Goal: Information Seeking & Learning: Learn about a topic

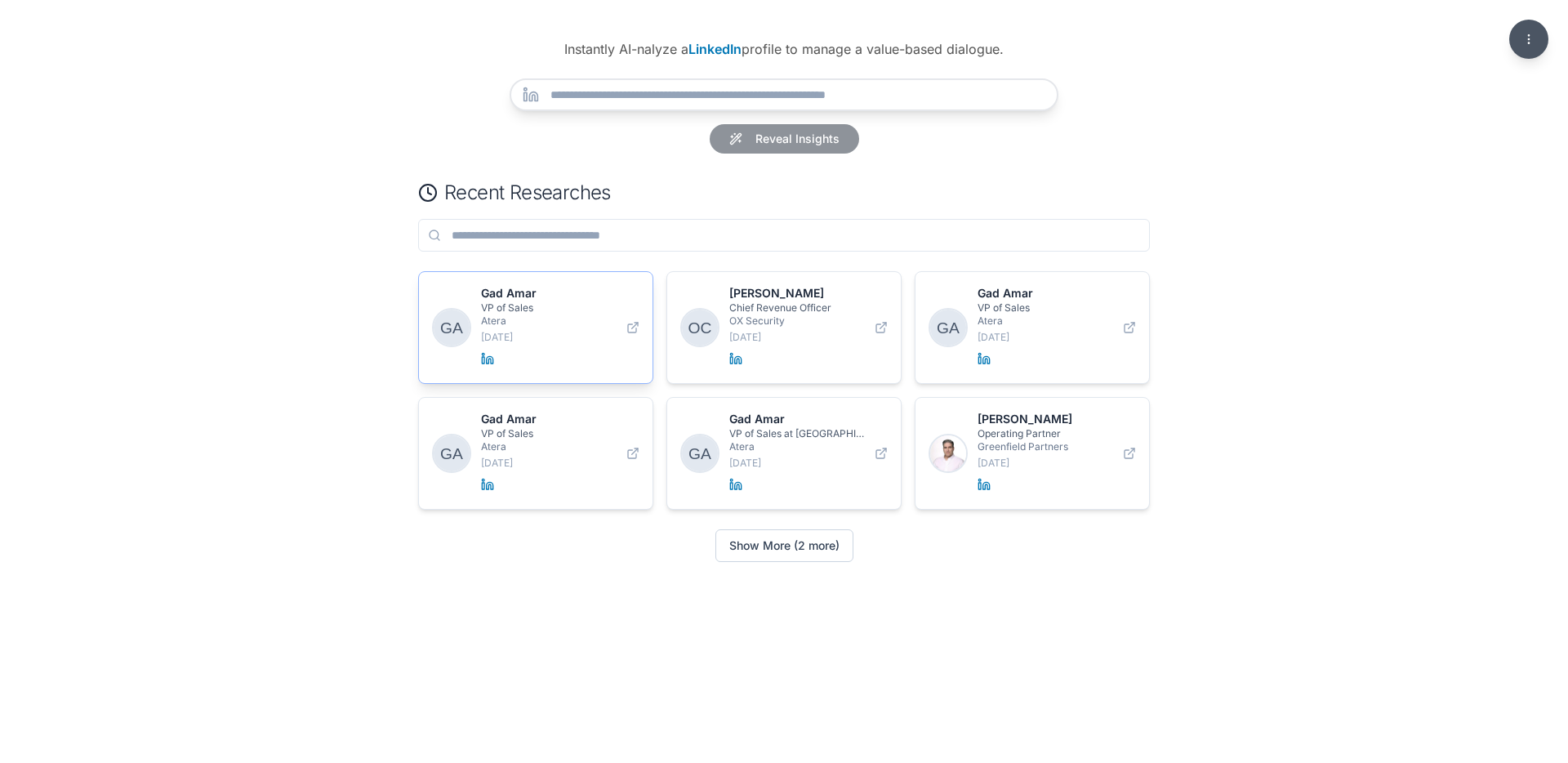
click at [585, 329] on div "Gad Amar VP of Sales Atera 9/18/2025" at bounding box center [549, 328] width 135 height 85
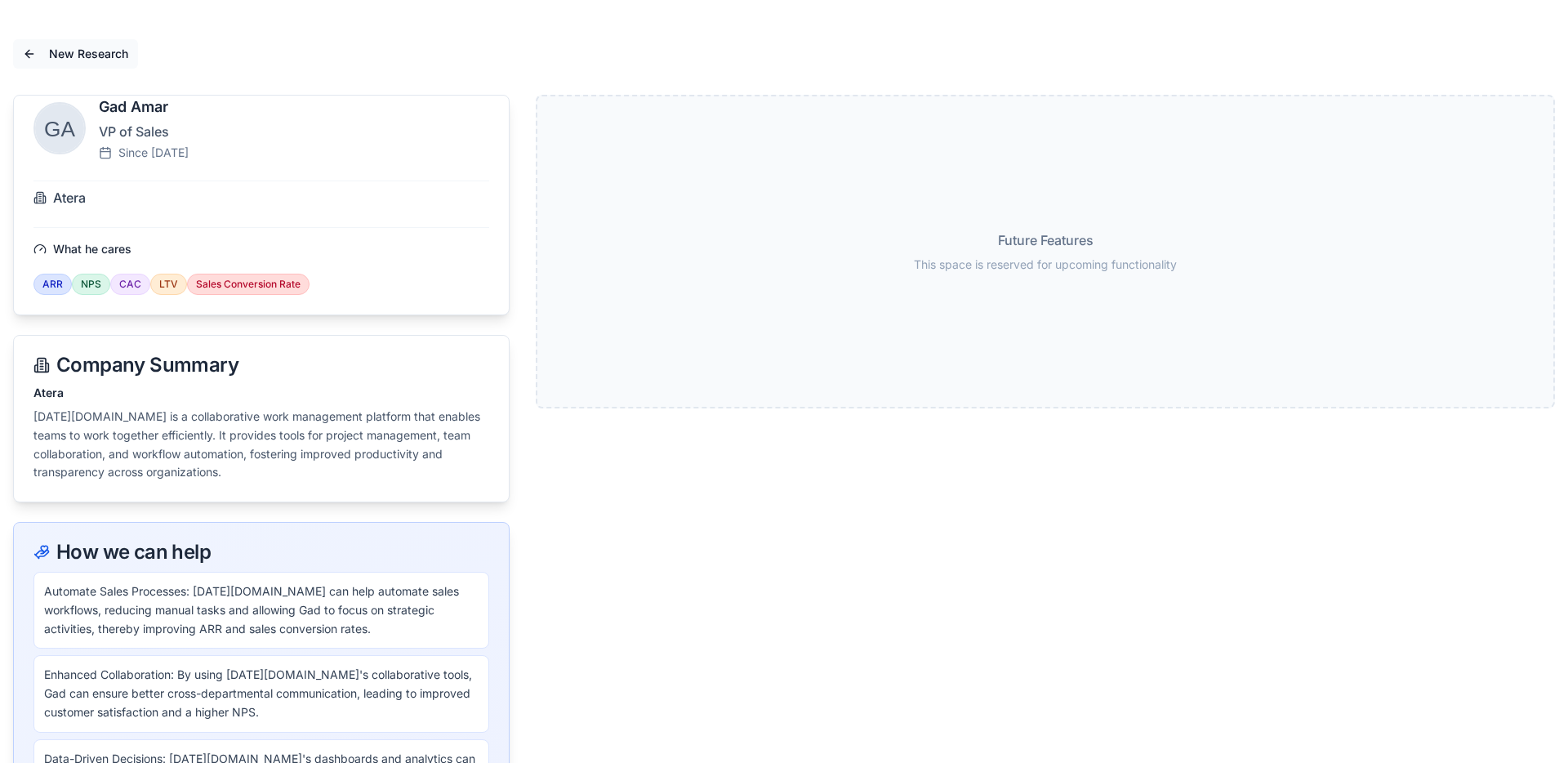
click at [32, 47] on button "New Research" at bounding box center [75, 54] width 125 height 29
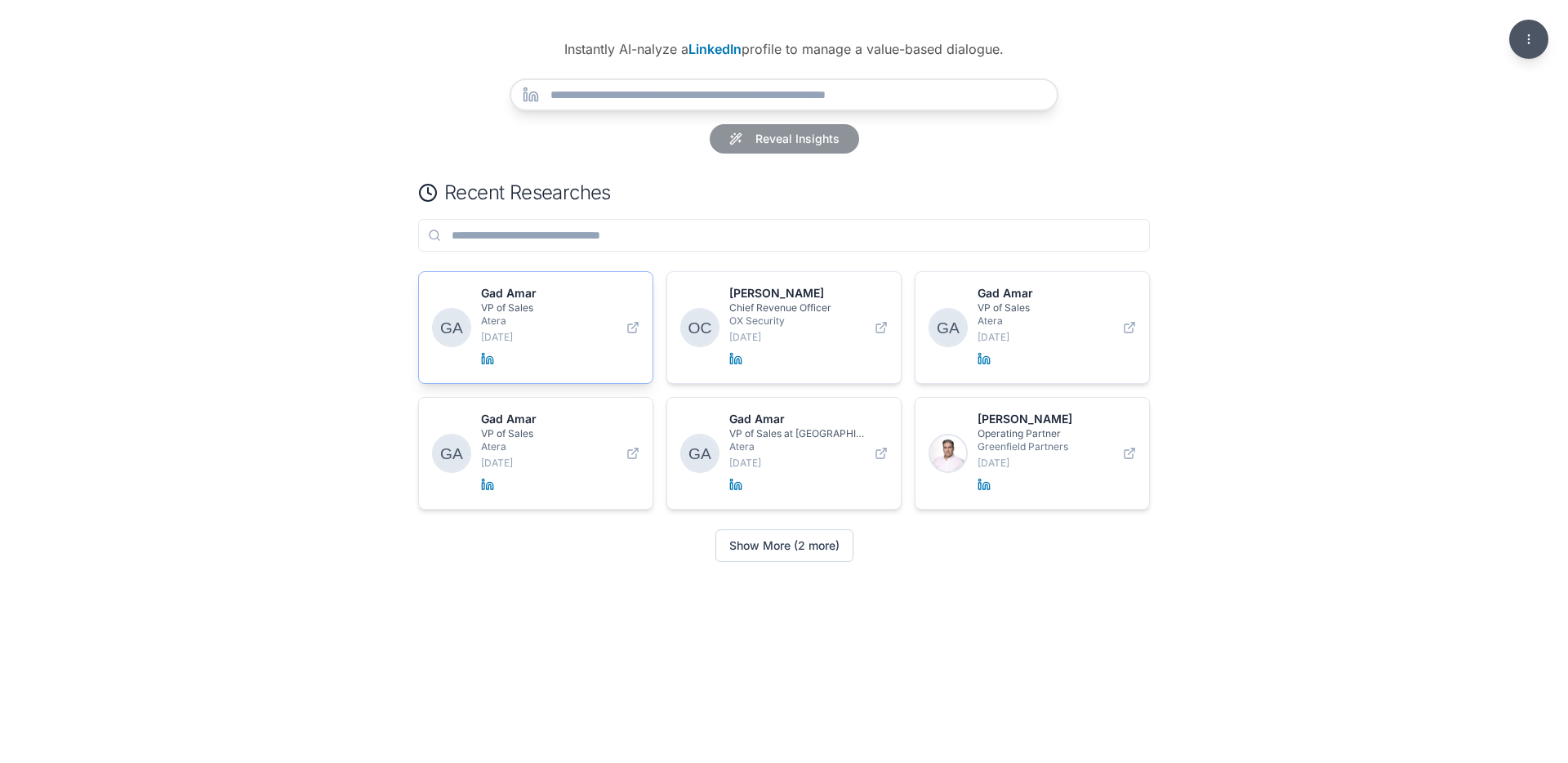
click at [503, 341] on p "[DATE]" at bounding box center [549, 337] width 135 height 13
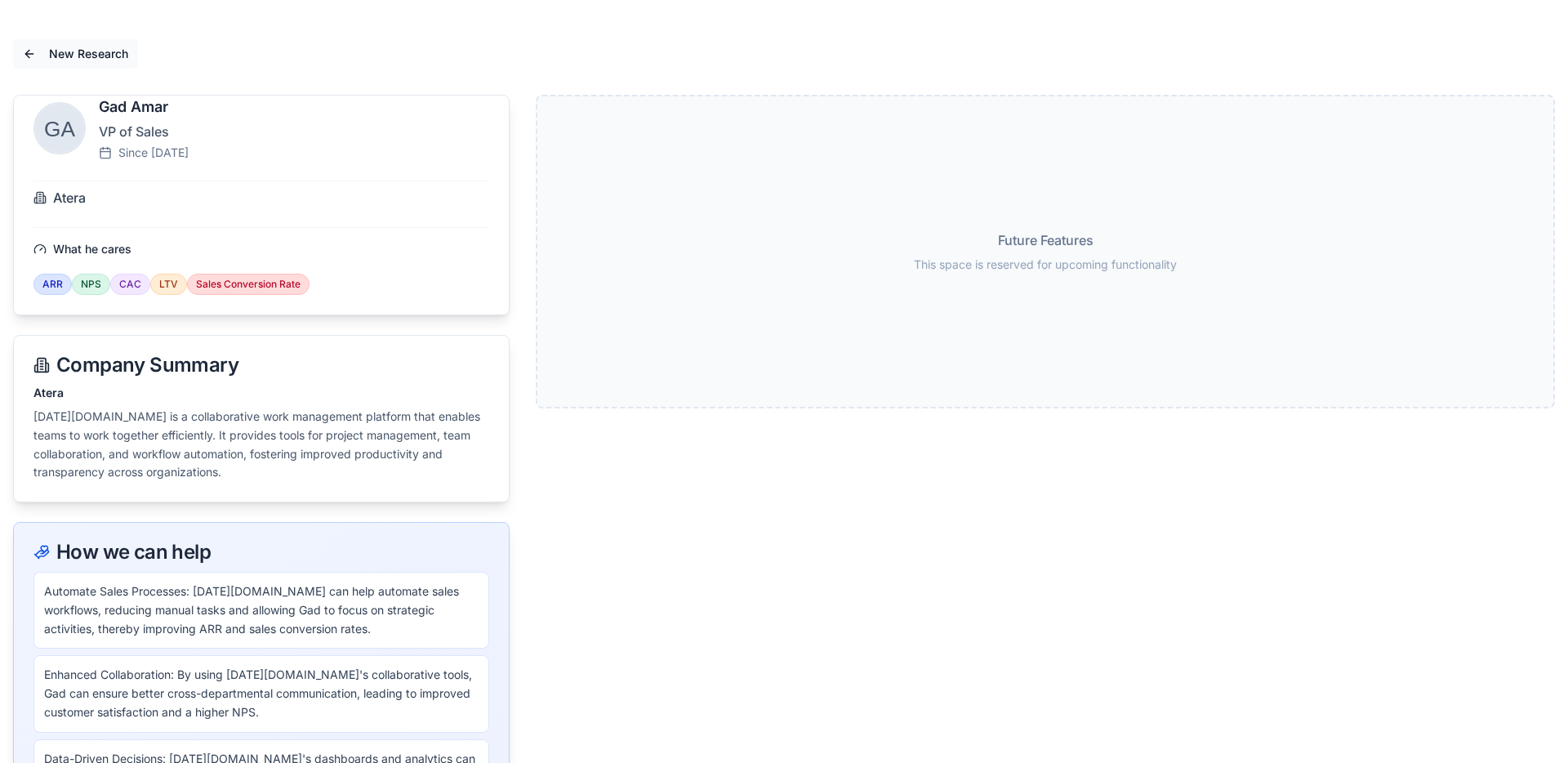
click at [76, 49] on span "New Research" at bounding box center [88, 54] width 79 height 17
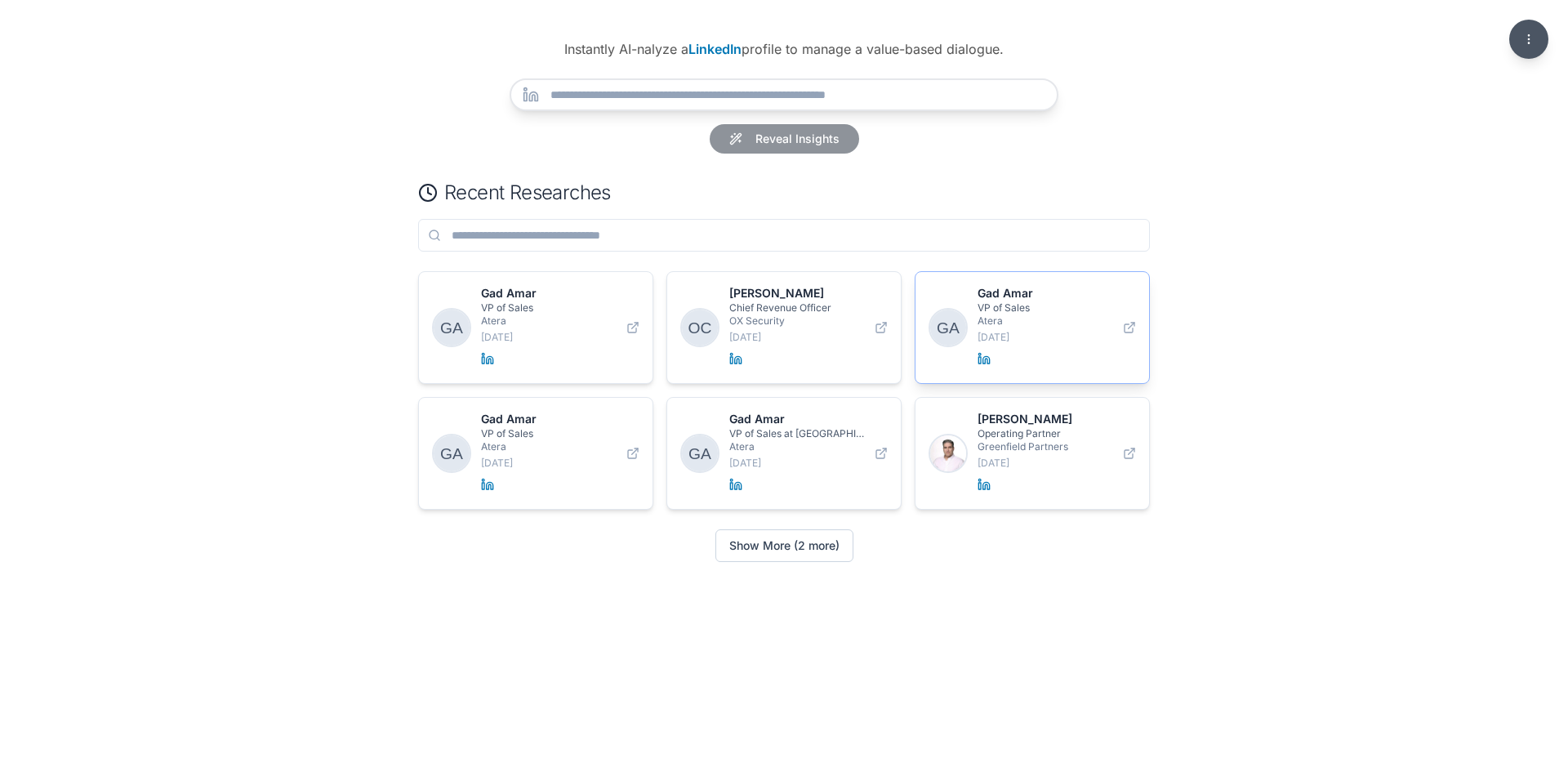
click at [1047, 294] on p "Gad Amar" at bounding box center [1045, 294] width 135 height 17
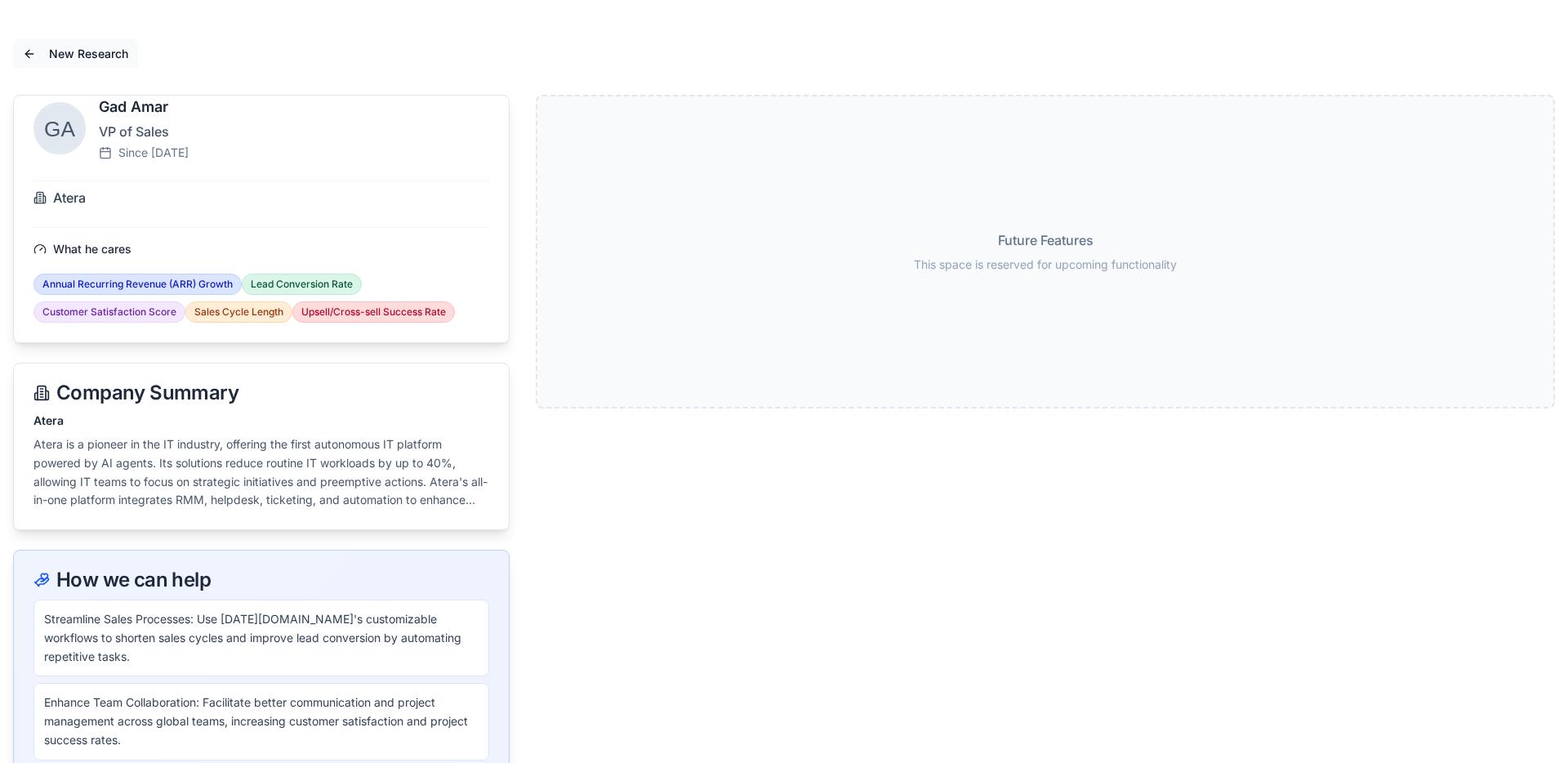
click at [114, 49] on span "New Research" at bounding box center [88, 54] width 79 height 17
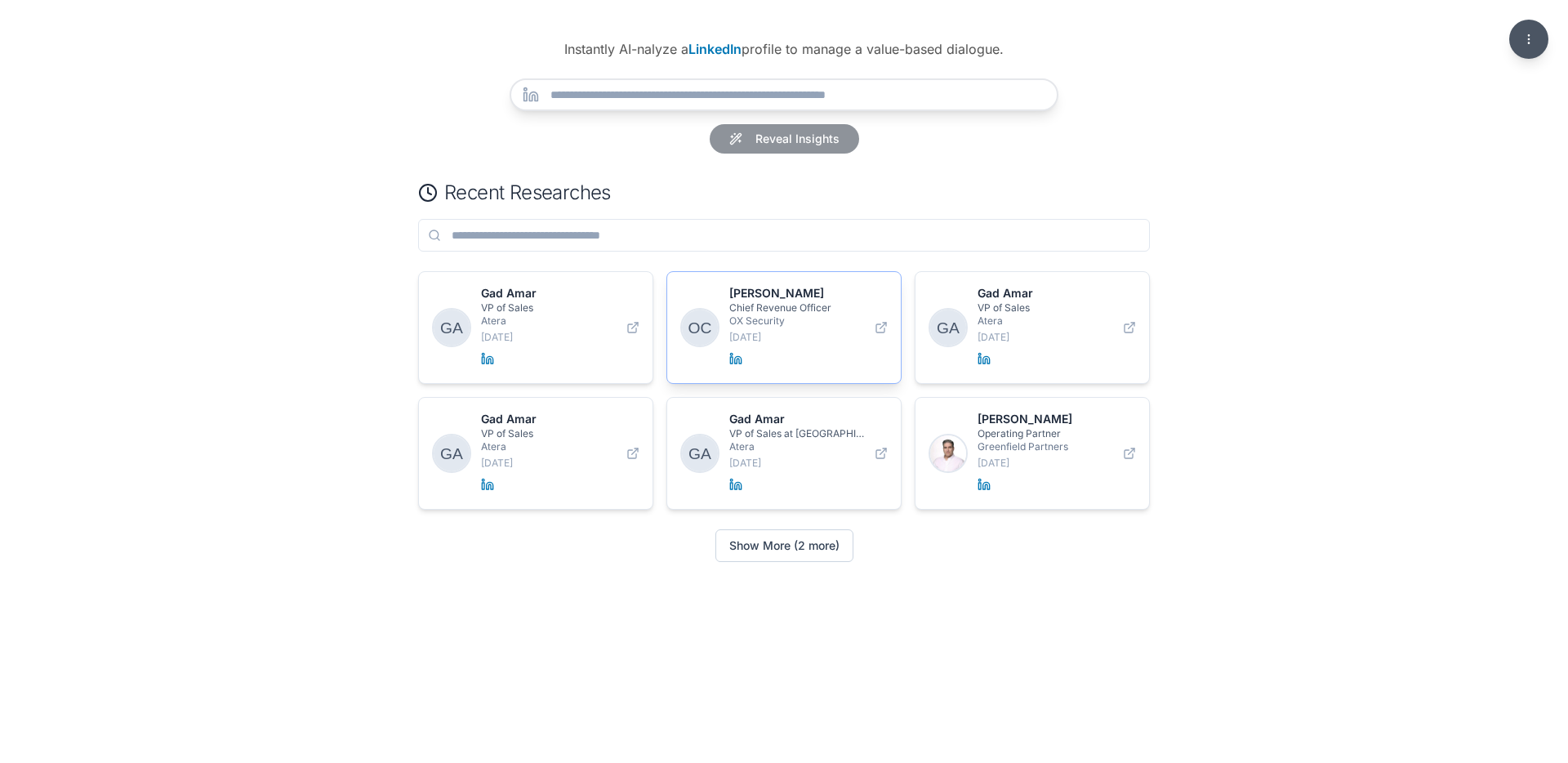
click at [812, 315] on p "OX Security" at bounding box center [796, 321] width 135 height 13
click at [1043, 311] on p "VP of Sales" at bounding box center [1045, 307] width 135 height 13
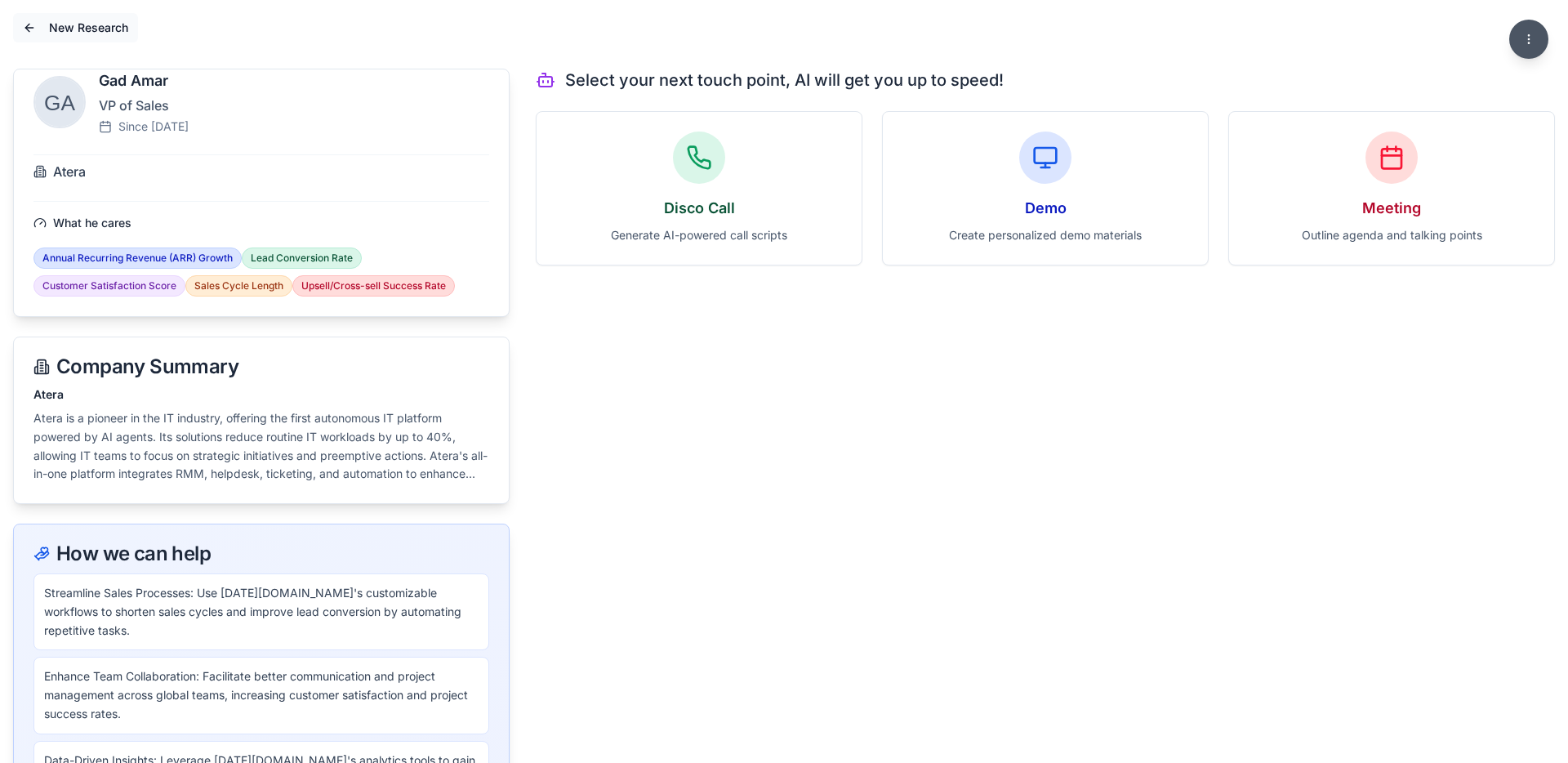
click at [111, 29] on span "New Research" at bounding box center [88, 28] width 79 height 17
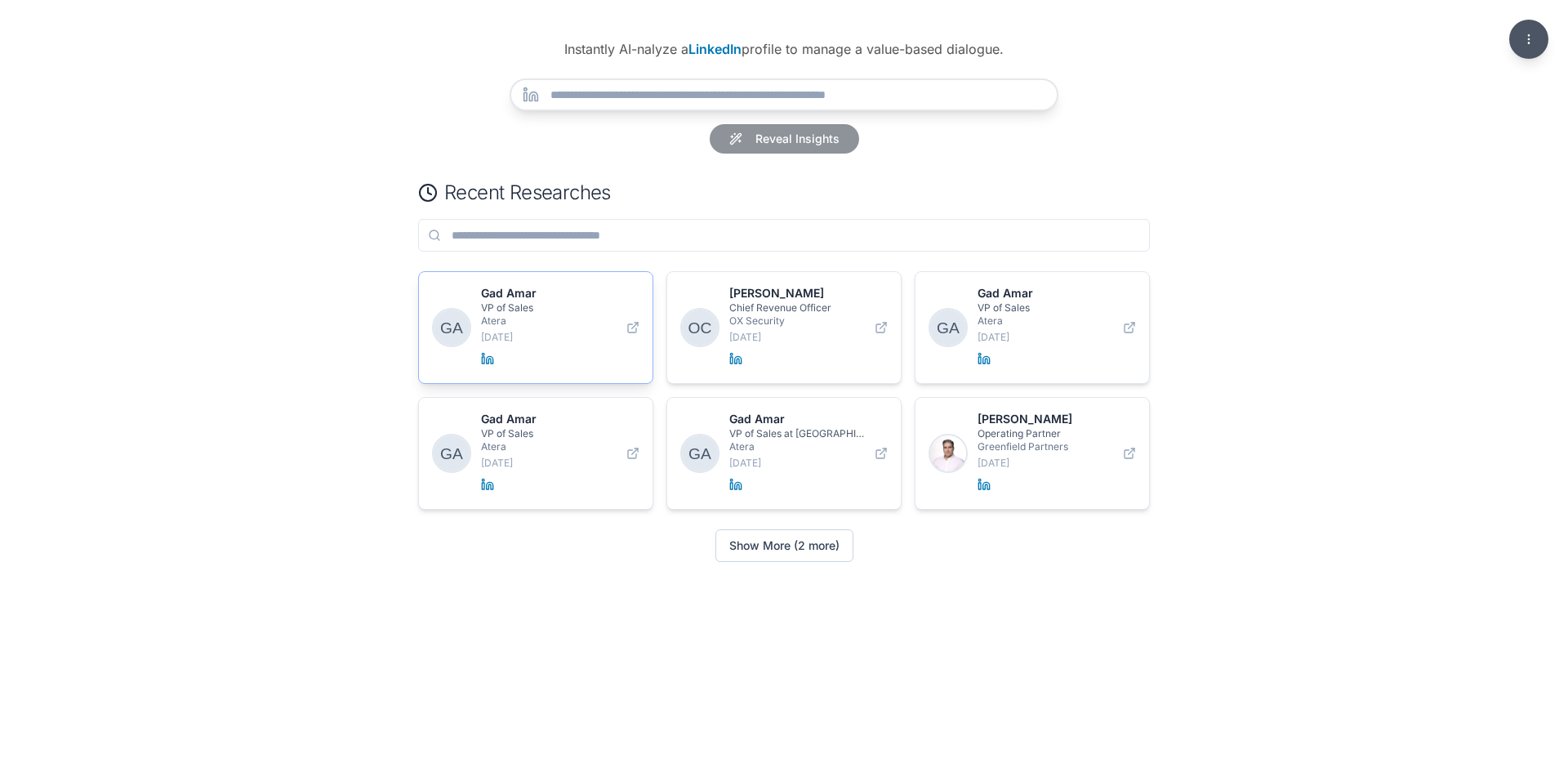
click at [578, 320] on p "Atera" at bounding box center [549, 321] width 135 height 13
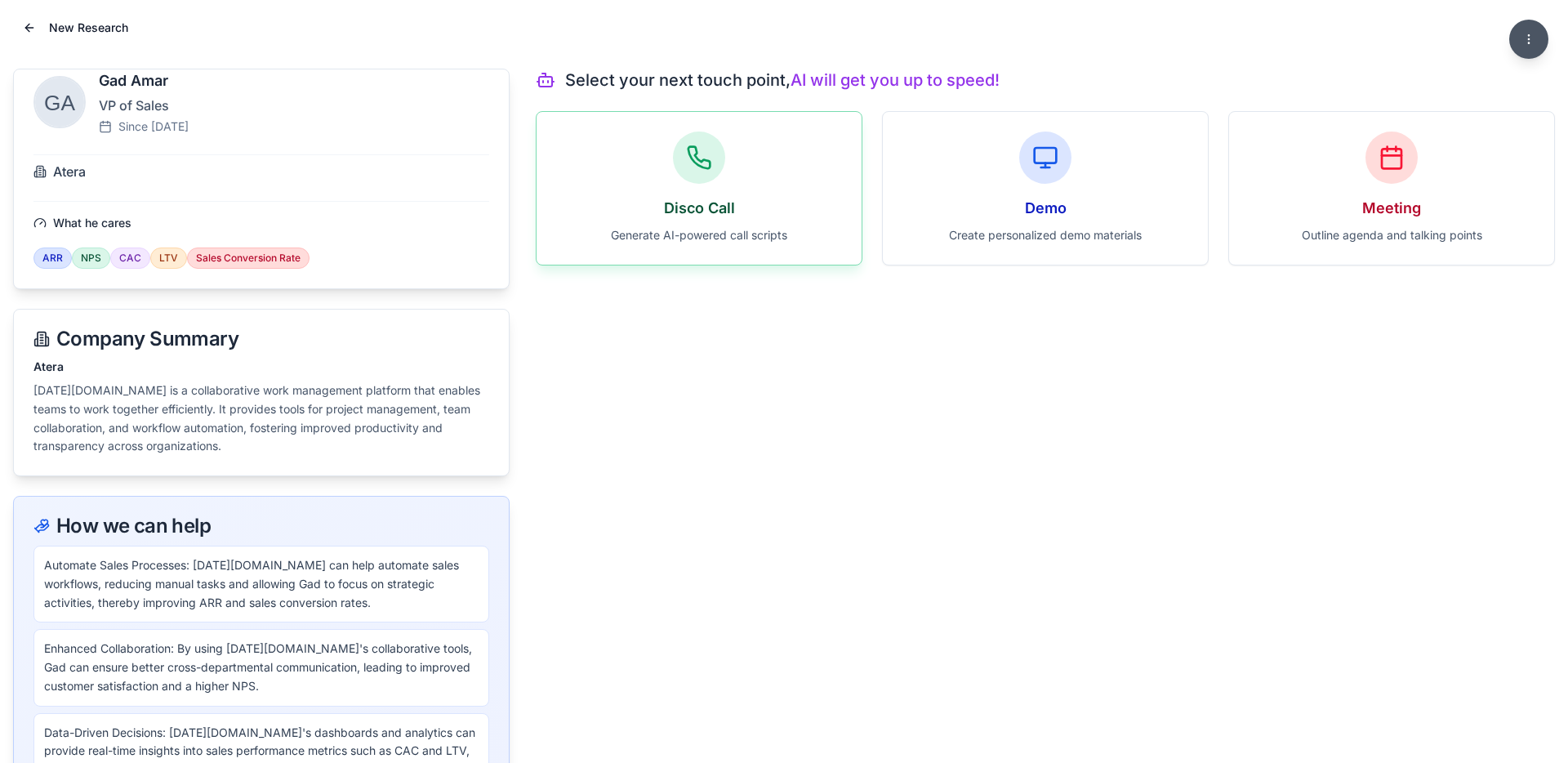
click at [793, 141] on div "Disco Call Generate AI-powered call scripts" at bounding box center [699, 189] width 325 height 153
click at [784, 385] on div "Select your next touch point, AI will get you up to speed! Disco Call Generate …" at bounding box center [1045, 440] width 1019 height 742
click at [83, 26] on span "New Research" at bounding box center [88, 28] width 79 height 17
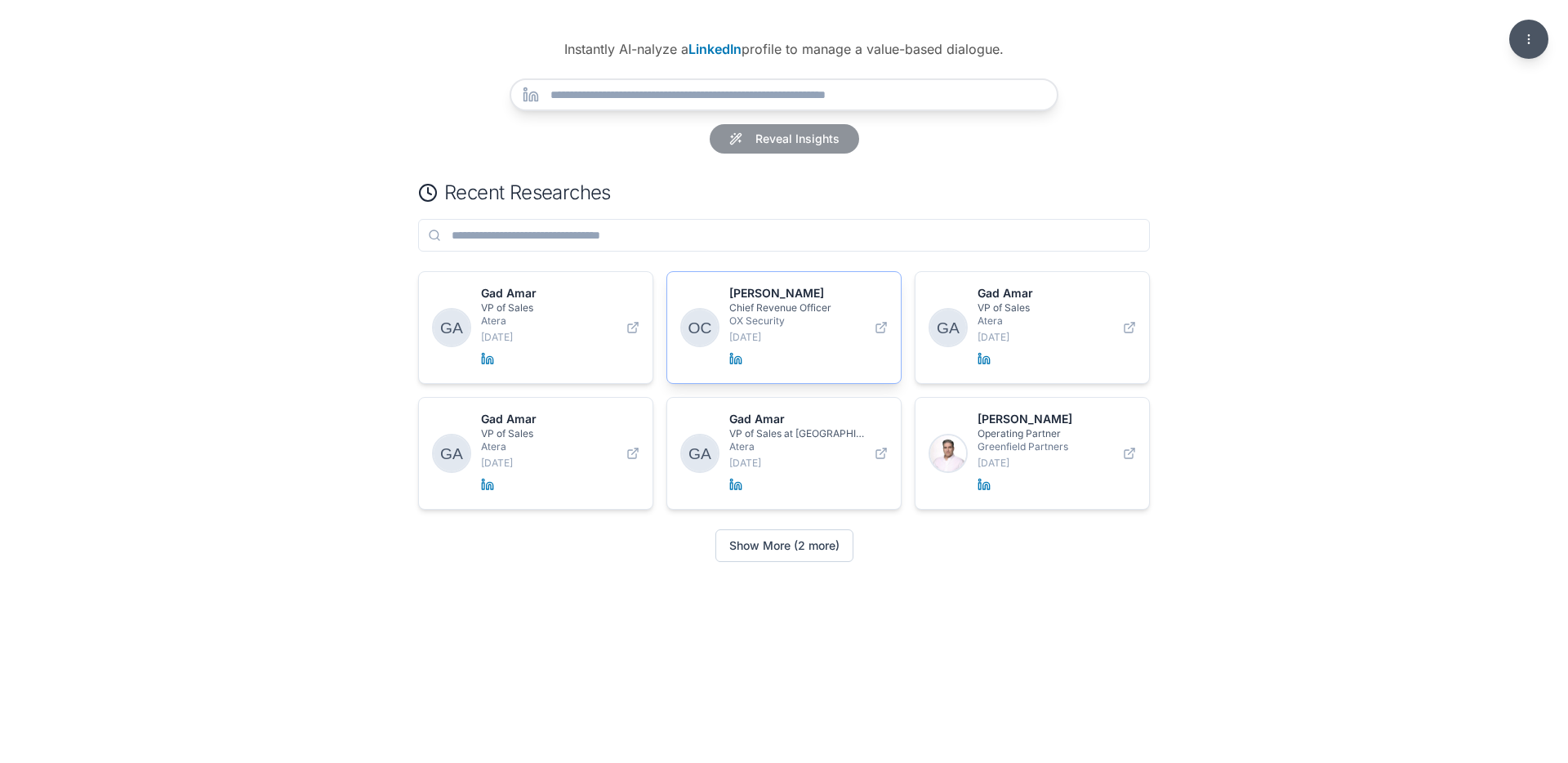
click at [807, 332] on p "9/18/2025" at bounding box center [796, 337] width 135 height 13
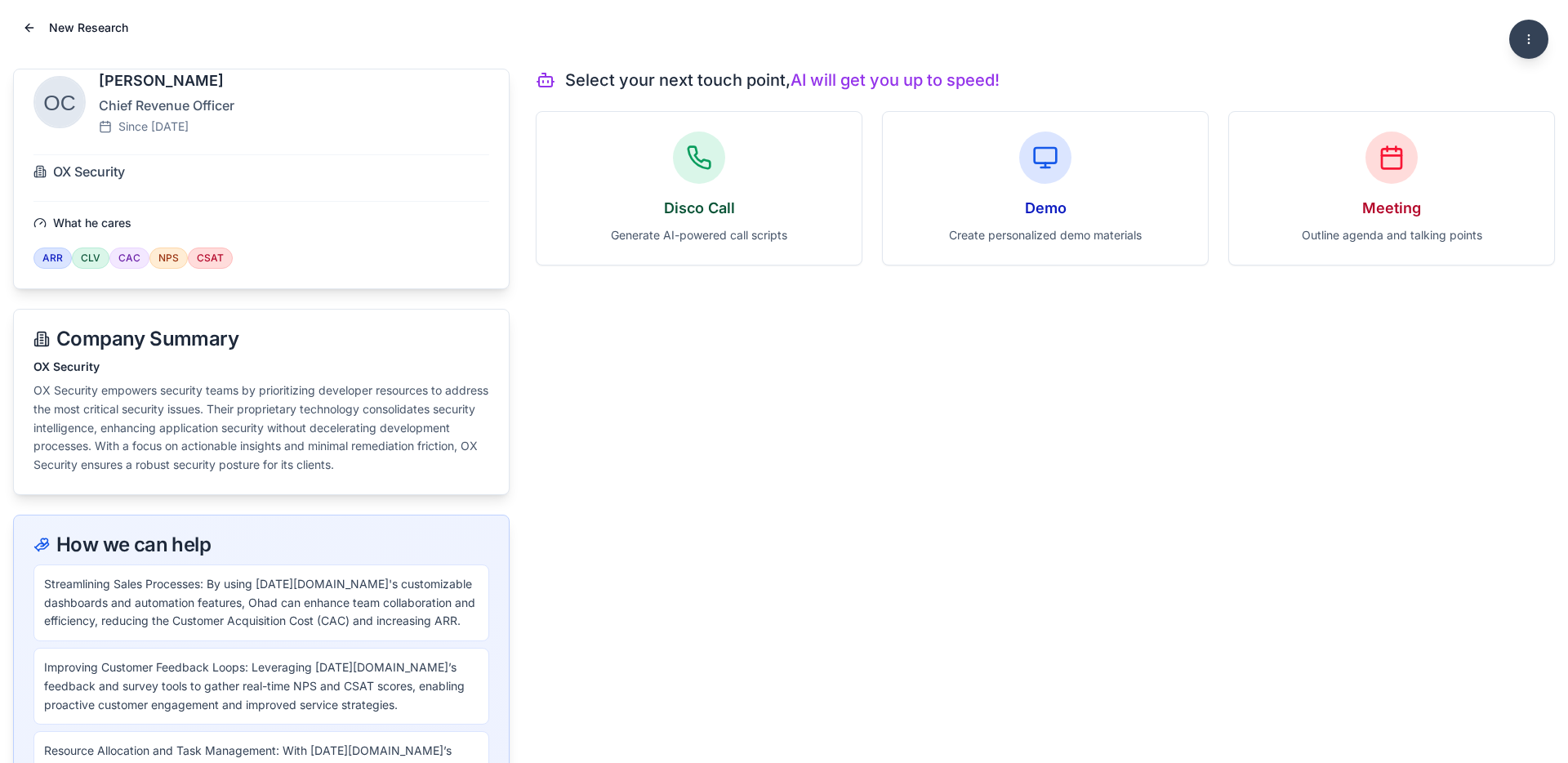
click at [1525, 33] on html "New Research Ohad Cohen Chief Revenue Officer Since July 2025 OX Security What …" at bounding box center [784, 430] width 1568 height 860
click at [1480, 85] on link "Settings" at bounding box center [1469, 79] width 148 height 26
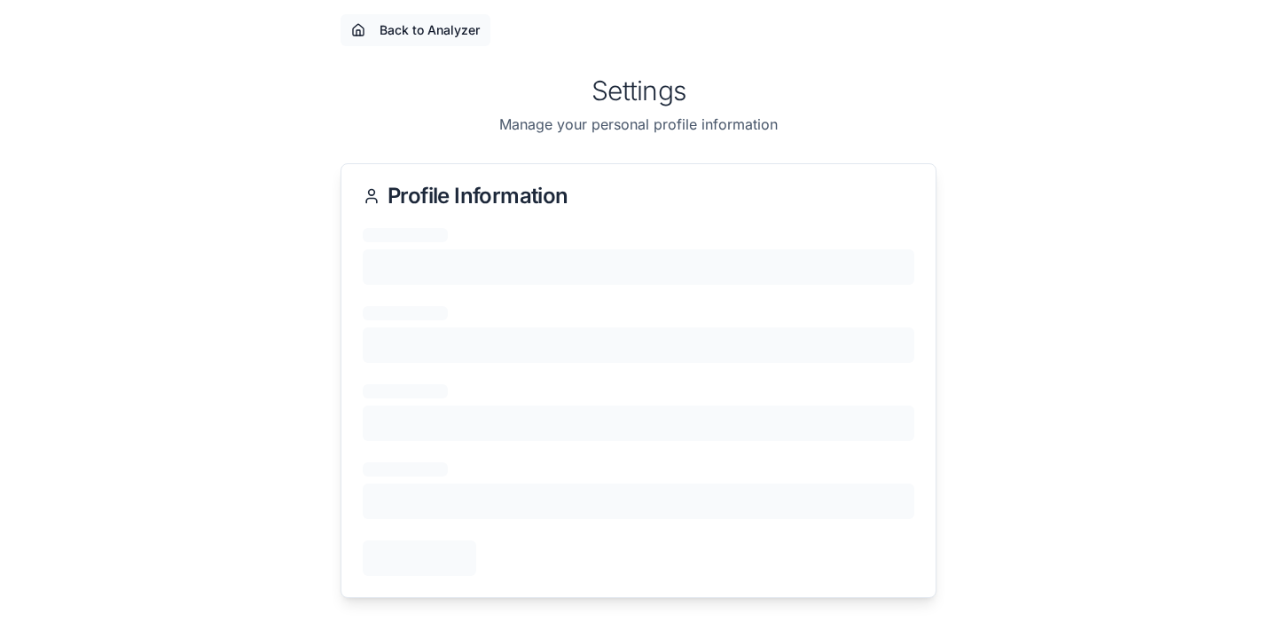
click at [438, 35] on span "Back to Analyzer" at bounding box center [430, 30] width 100 height 18
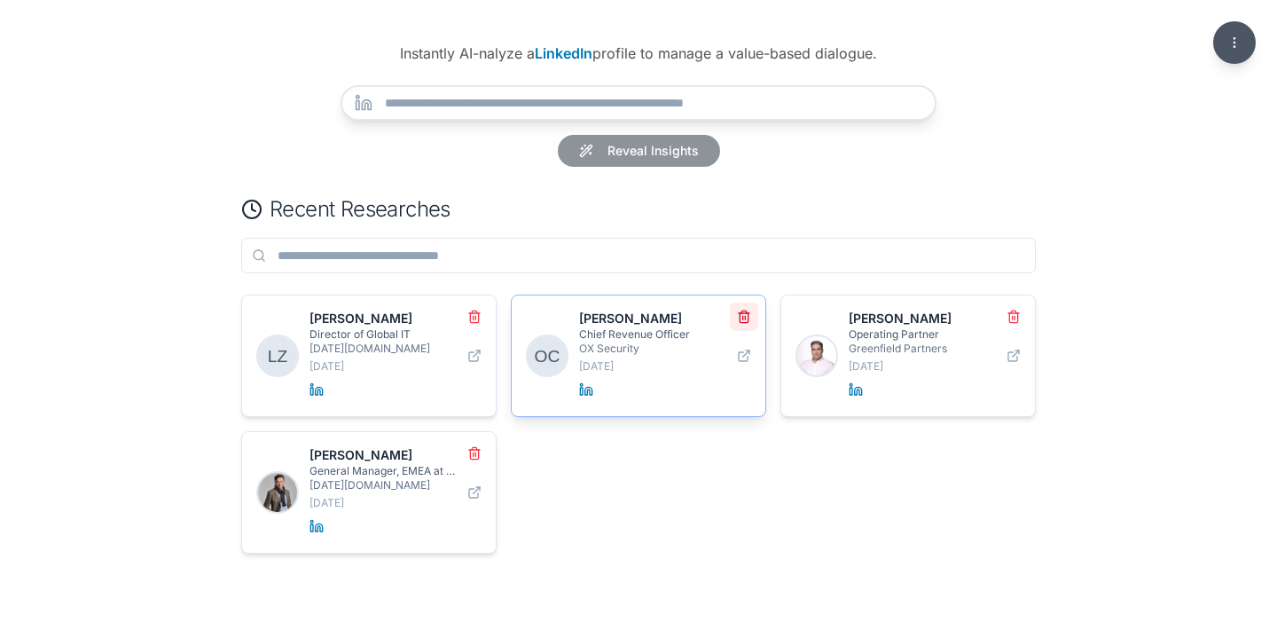
click at [749, 315] on button at bounding box center [744, 317] width 28 height 28
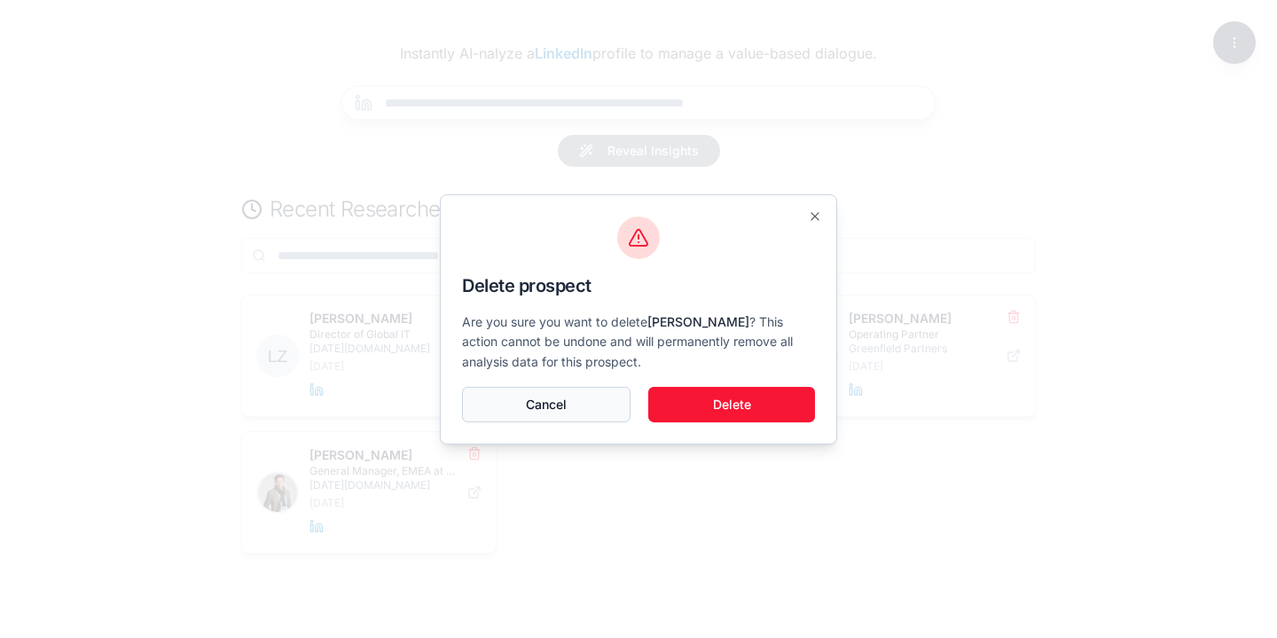
click at [551, 412] on button "Cancel" at bounding box center [546, 404] width 169 height 35
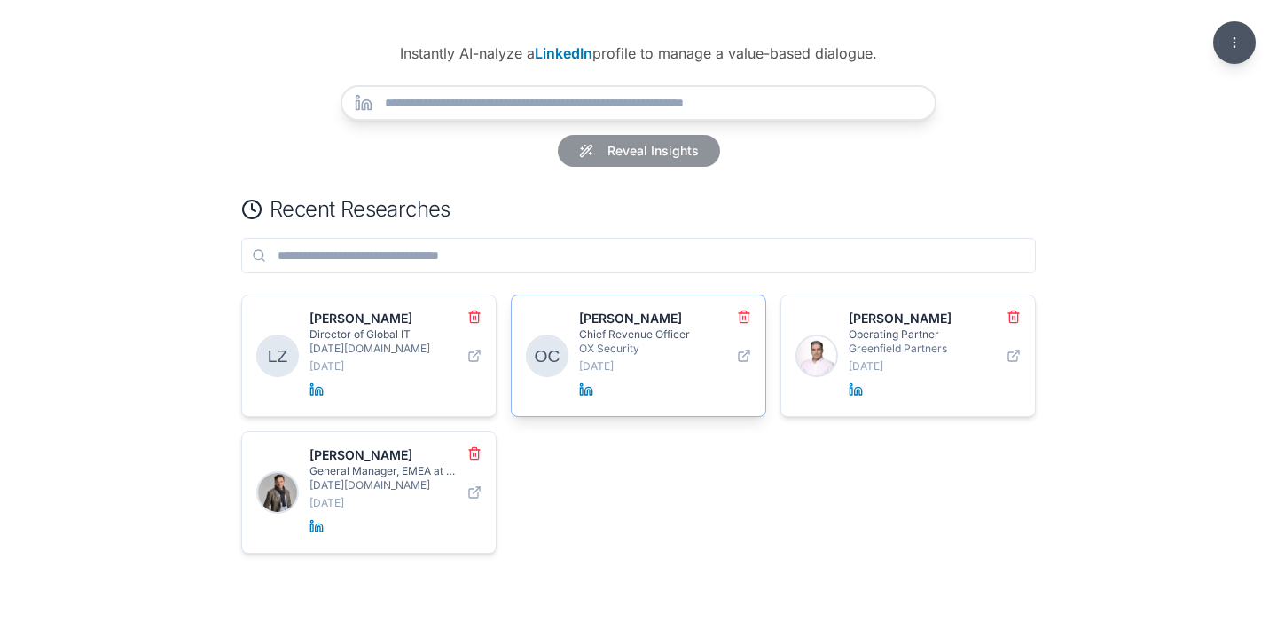
click at [617, 363] on p "[DATE]" at bounding box center [652, 366] width 147 height 14
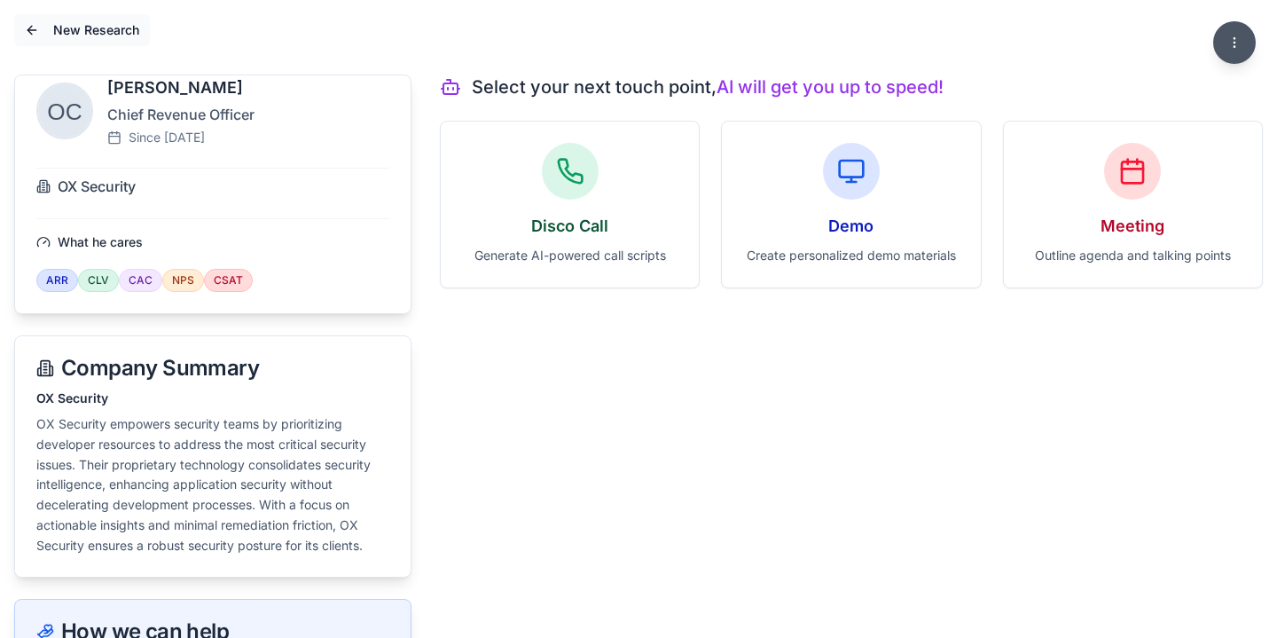
click at [37, 34] on button "New Research" at bounding box center [82, 30] width 136 height 32
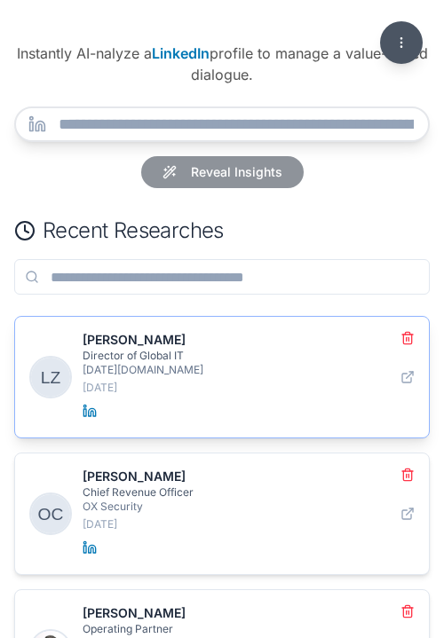
click at [210, 336] on p "[PERSON_NAME]" at bounding box center [236, 340] width 307 height 18
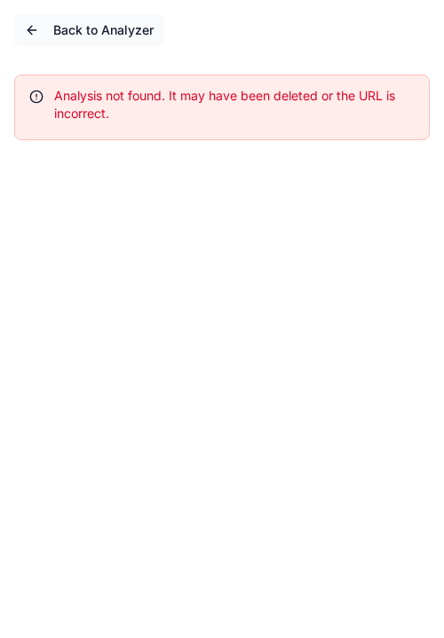
click at [26, 25] on button "Back to Analyzer" at bounding box center [89, 30] width 150 height 32
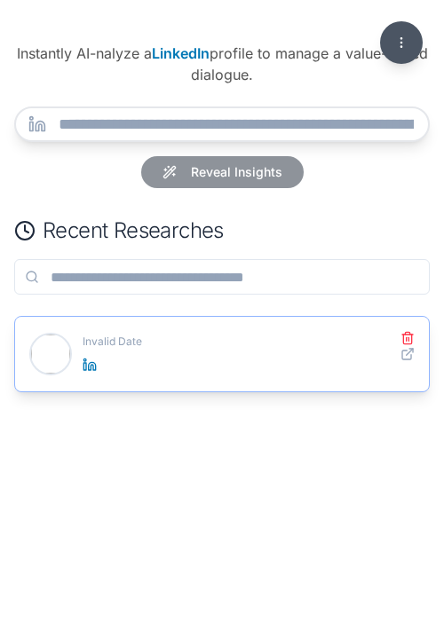
click at [202, 342] on p "Invalid Date" at bounding box center [236, 341] width 307 height 14
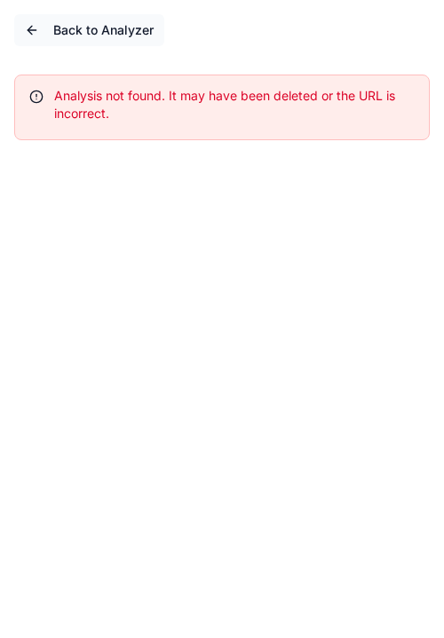
click at [29, 24] on button "Back to Analyzer" at bounding box center [89, 30] width 150 height 32
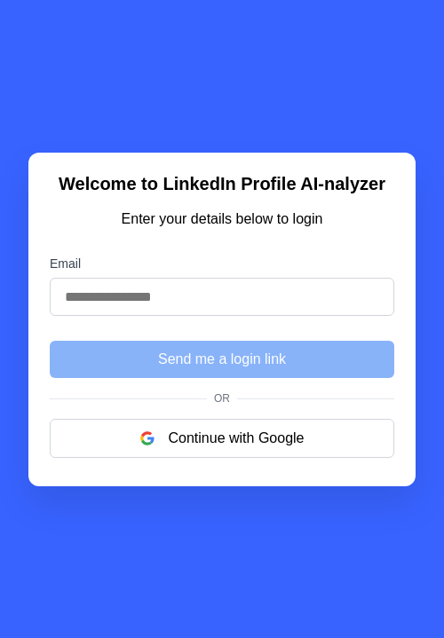
click at [204, 303] on input "Email" at bounding box center [222, 297] width 344 height 38
click at [279, 145] on div "Welcome to LinkedIn Profile AI-nalyzer Enter your details below to login Email …" at bounding box center [222, 319] width 444 height 638
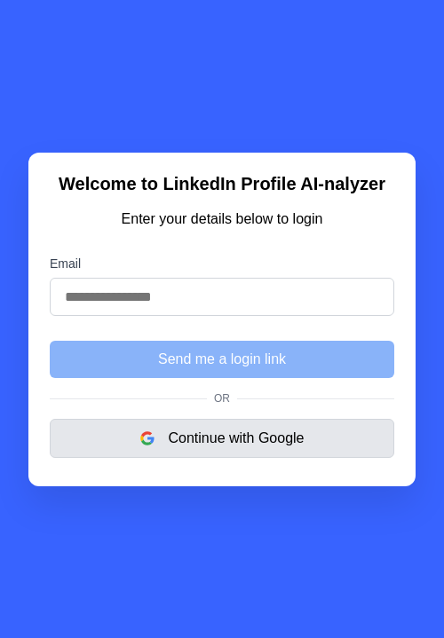
click at [240, 448] on button "Continue with Google" at bounding box center [222, 438] width 344 height 39
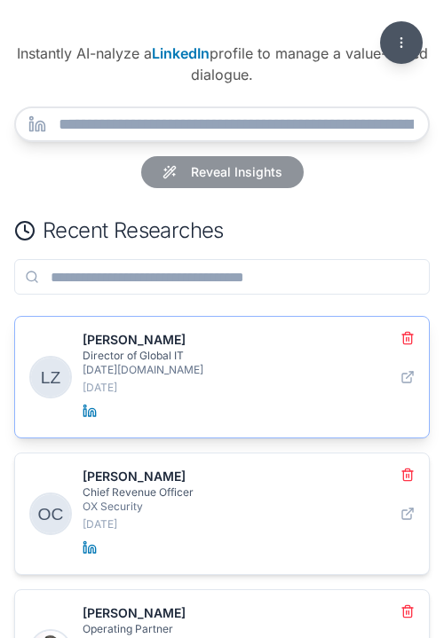
click at [249, 365] on p "[DATE][DOMAIN_NAME]" at bounding box center [236, 370] width 307 height 14
